Goal: Task Accomplishment & Management: Use online tool/utility

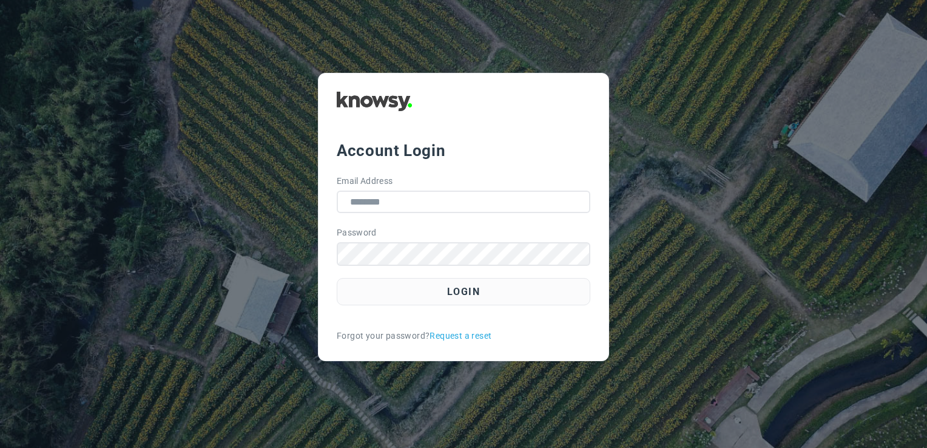
type input "**********"
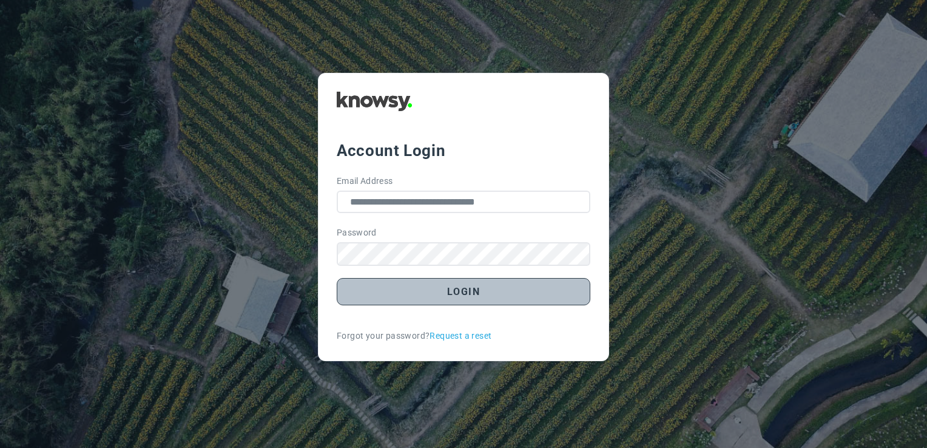
click at [475, 289] on button "Login" at bounding box center [464, 291] width 254 height 27
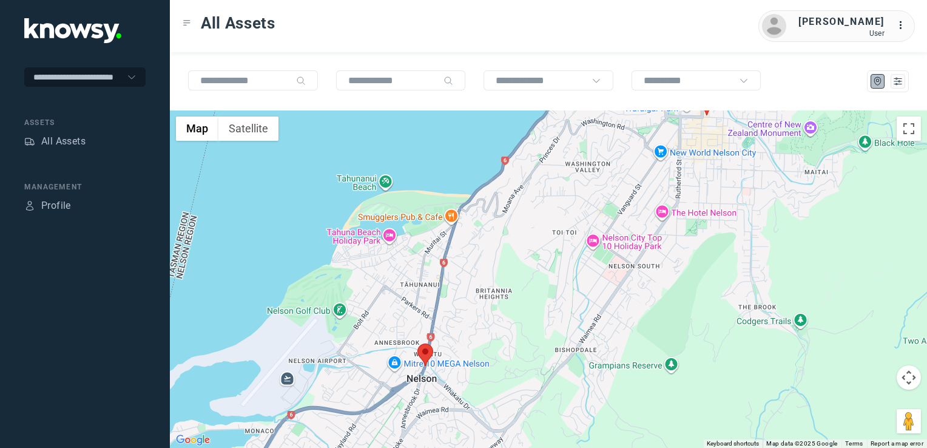
click at [422, 353] on img at bounding box center [426, 354] width 16 height 22
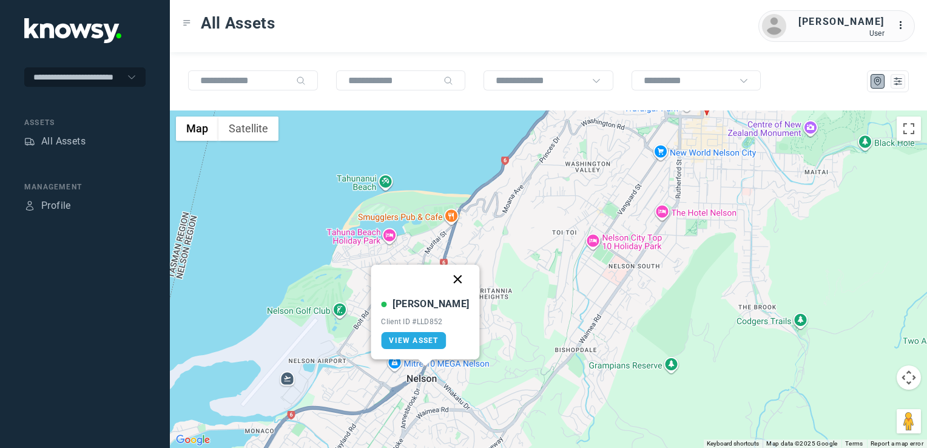
click at [444, 276] on button "Close" at bounding box center [458, 279] width 29 height 29
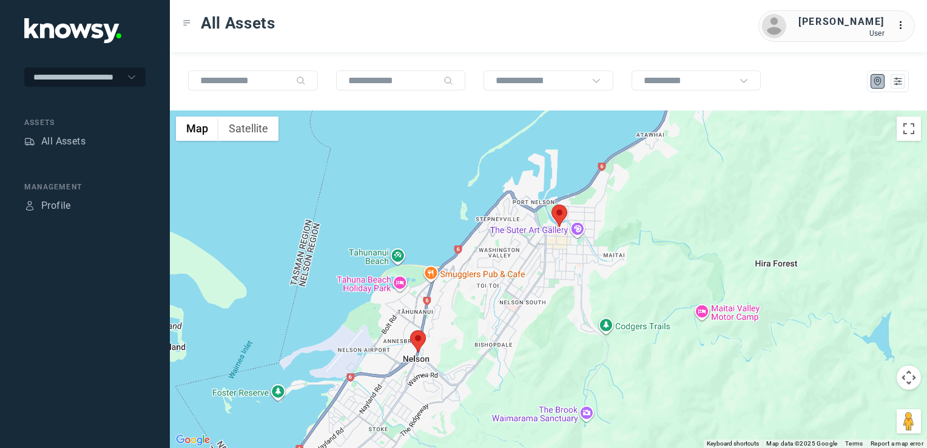
click at [386, 316] on div "To navigate, press the arrow keys." at bounding box center [548, 278] width 757 height 337
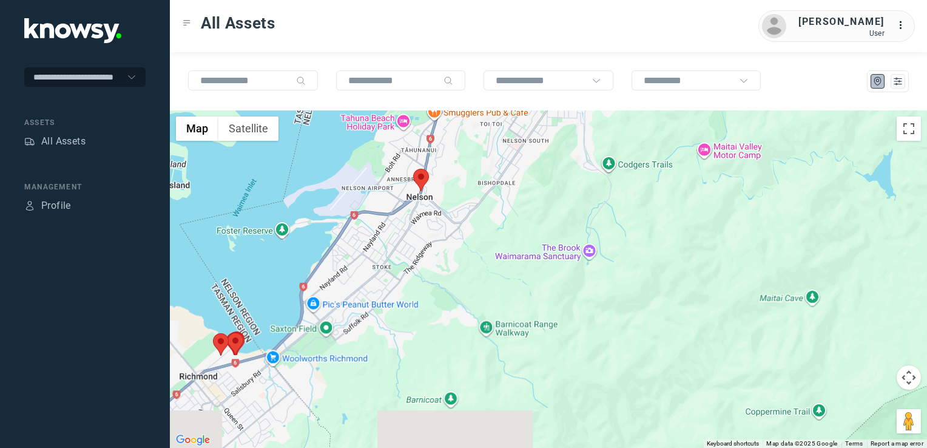
click at [379, 296] on div at bounding box center [548, 278] width 757 height 337
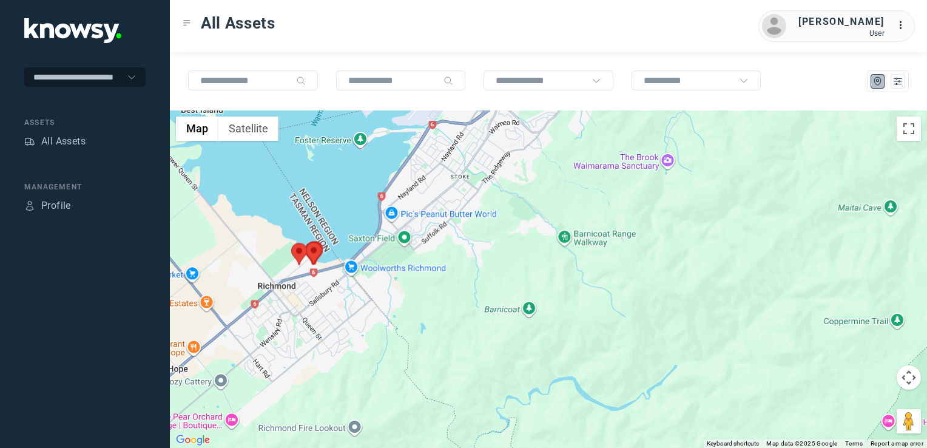
drag, startPoint x: 335, startPoint y: 323, endPoint x: 420, endPoint y: 312, distance: 85.7
click at [419, 312] on div at bounding box center [548, 278] width 757 height 337
